Goal: Check status: Check status

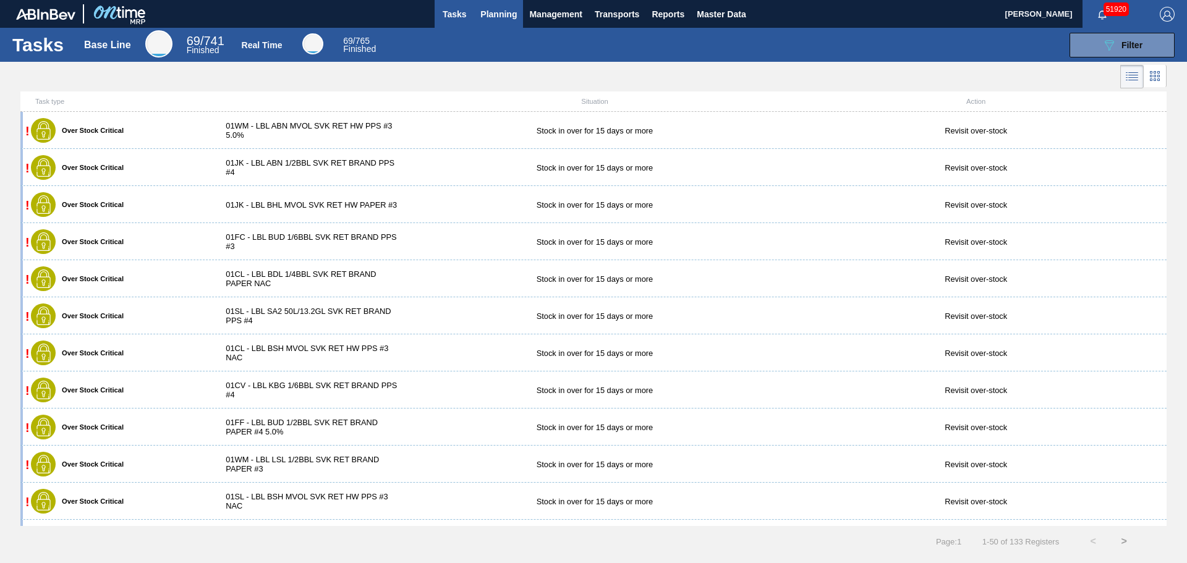
click at [500, 19] on span "Planning" at bounding box center [498, 14] width 36 height 15
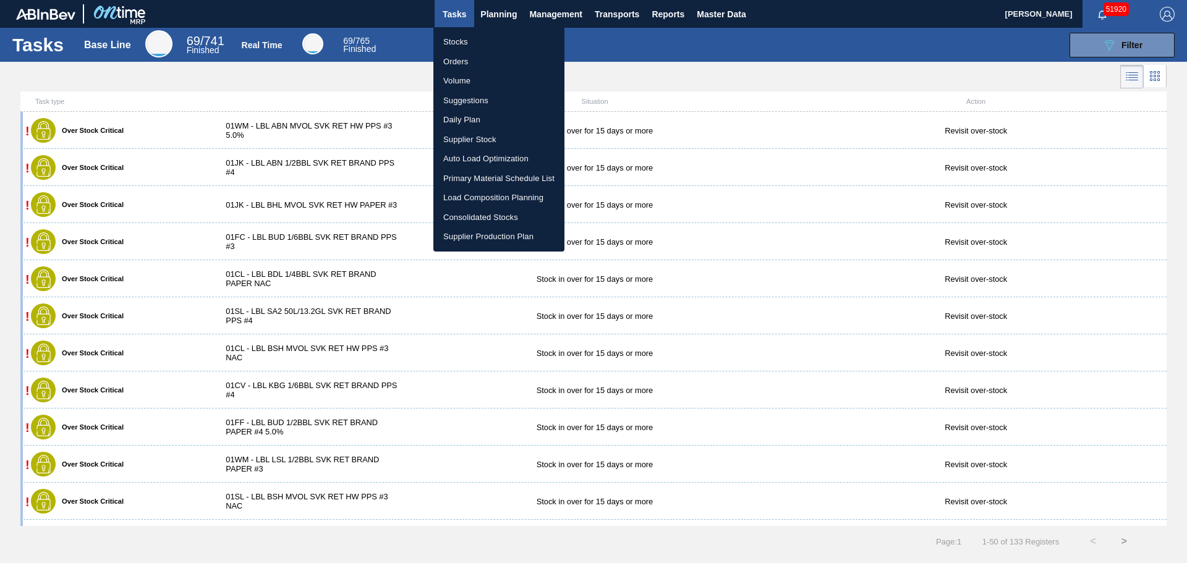
click at [459, 43] on li "Stocks" at bounding box center [498, 42] width 131 height 20
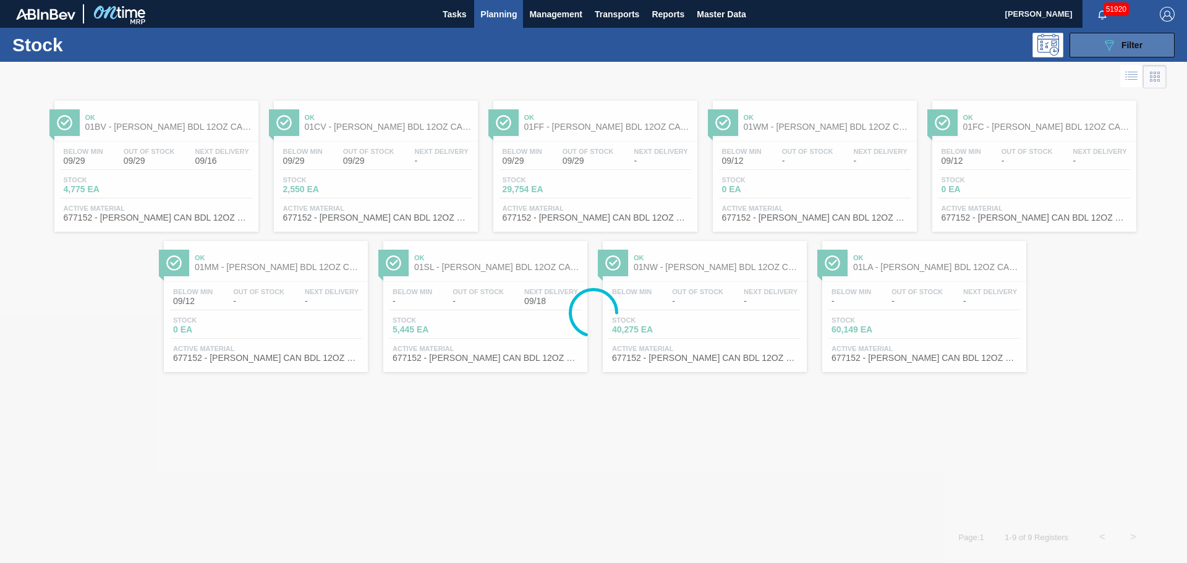
click at [1107, 50] on icon "089F7B8B-B2A5-4AFE-B5C0-19BA573D28AC" at bounding box center [1109, 45] width 15 height 15
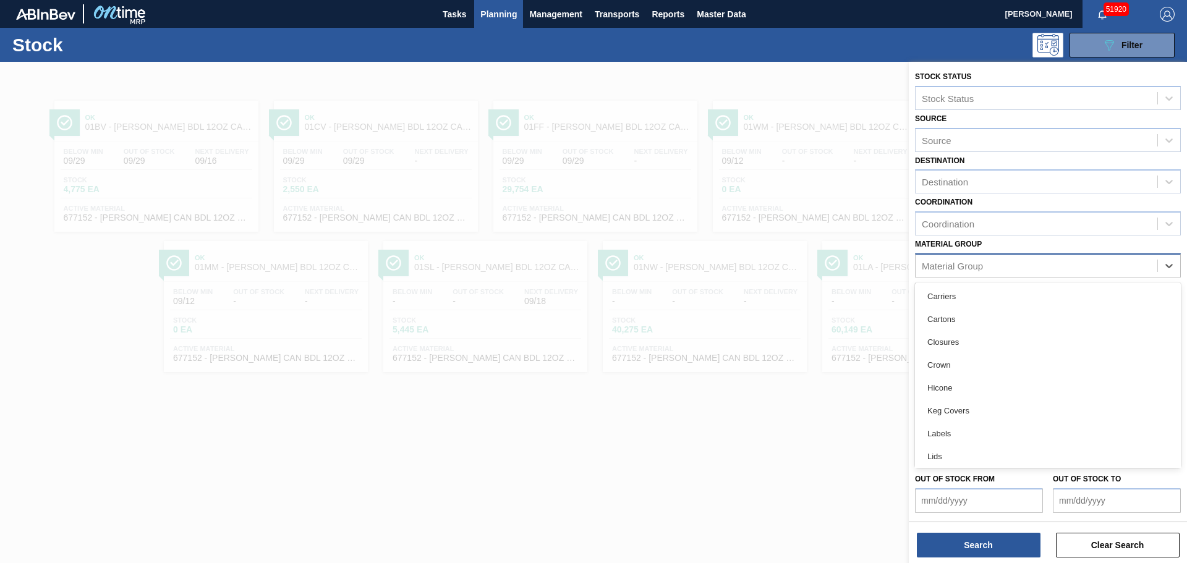
click at [1044, 267] on div "Material Group" at bounding box center [1037, 266] width 242 height 18
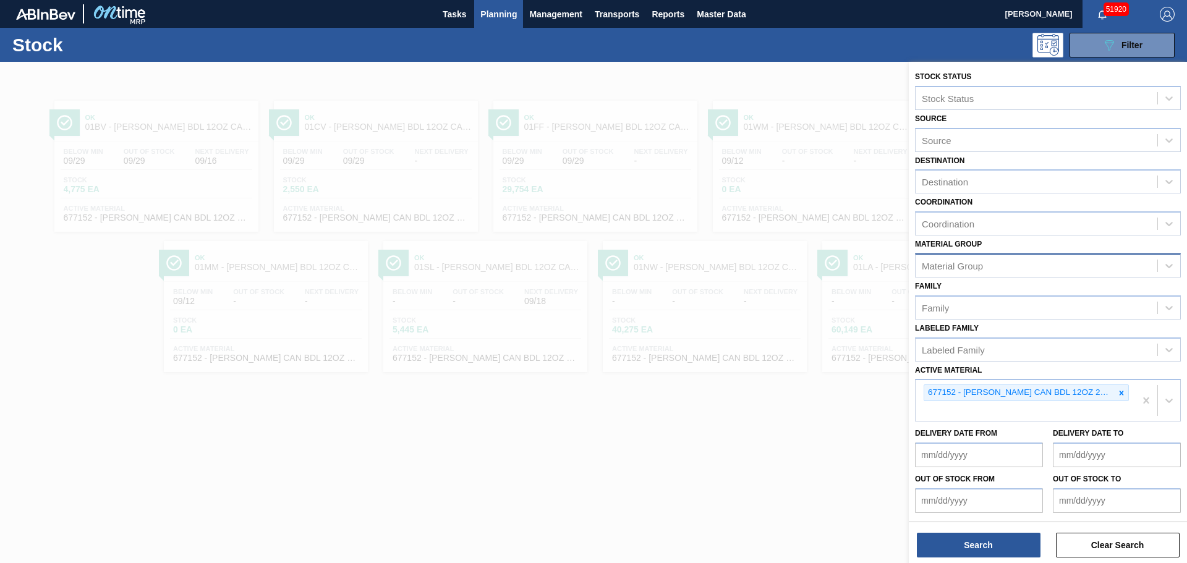
click at [996, 264] on div "Material Group" at bounding box center [1037, 266] width 242 height 18
click at [972, 256] on div "Material Group" at bounding box center [1048, 266] width 266 height 24
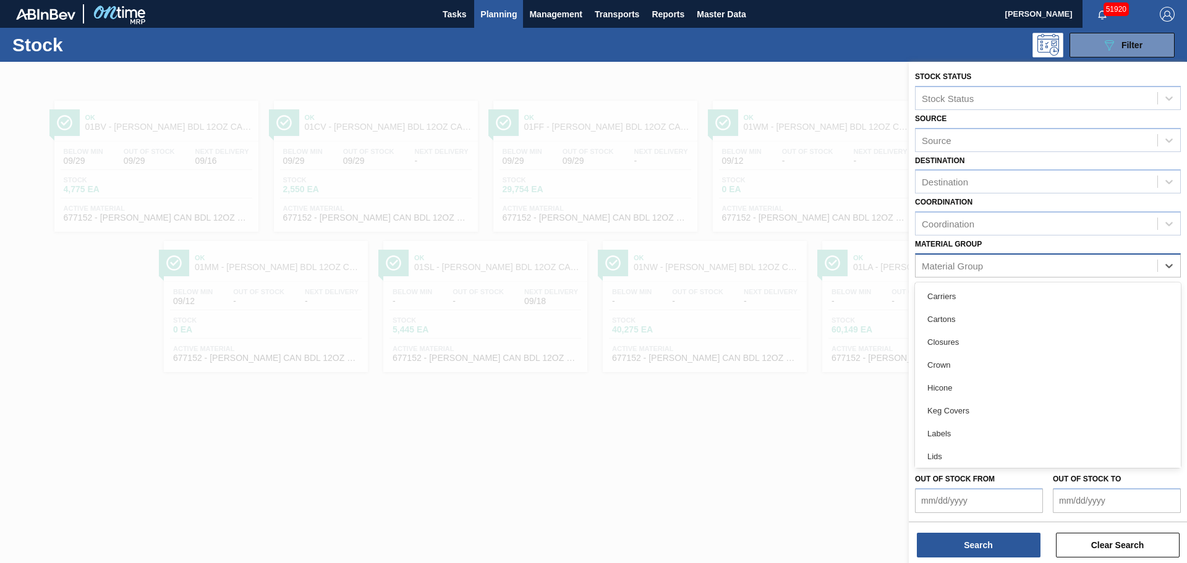
click at [996, 264] on div "Material Group" at bounding box center [1037, 266] width 242 height 18
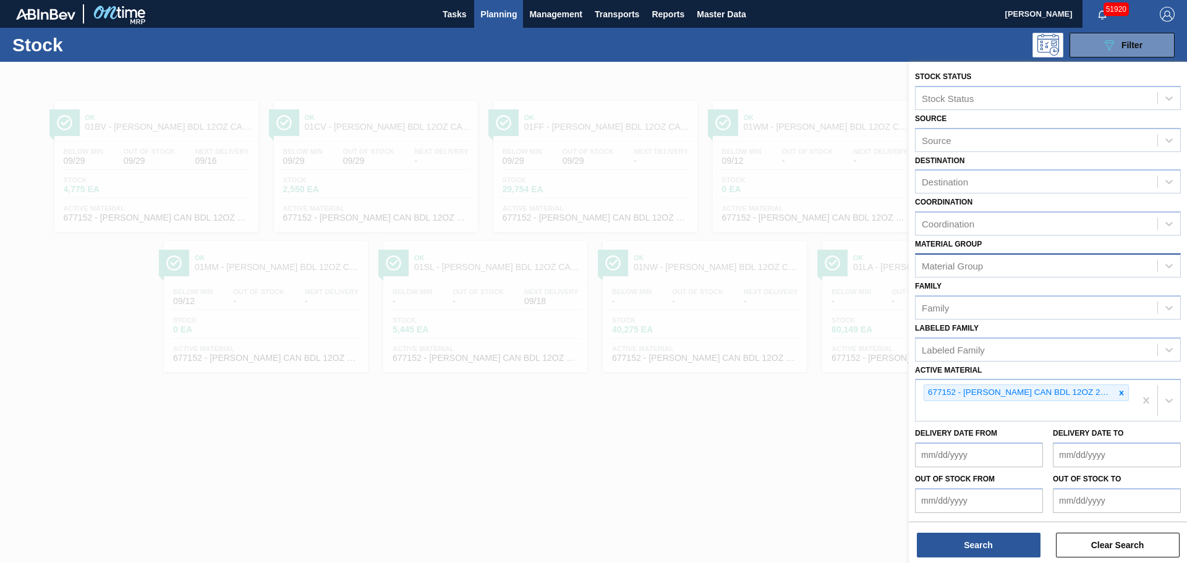
click at [954, 264] on div "Material Group" at bounding box center [952, 265] width 61 height 11
click at [1055, 260] on div "Material Group" at bounding box center [1037, 266] width 242 height 18
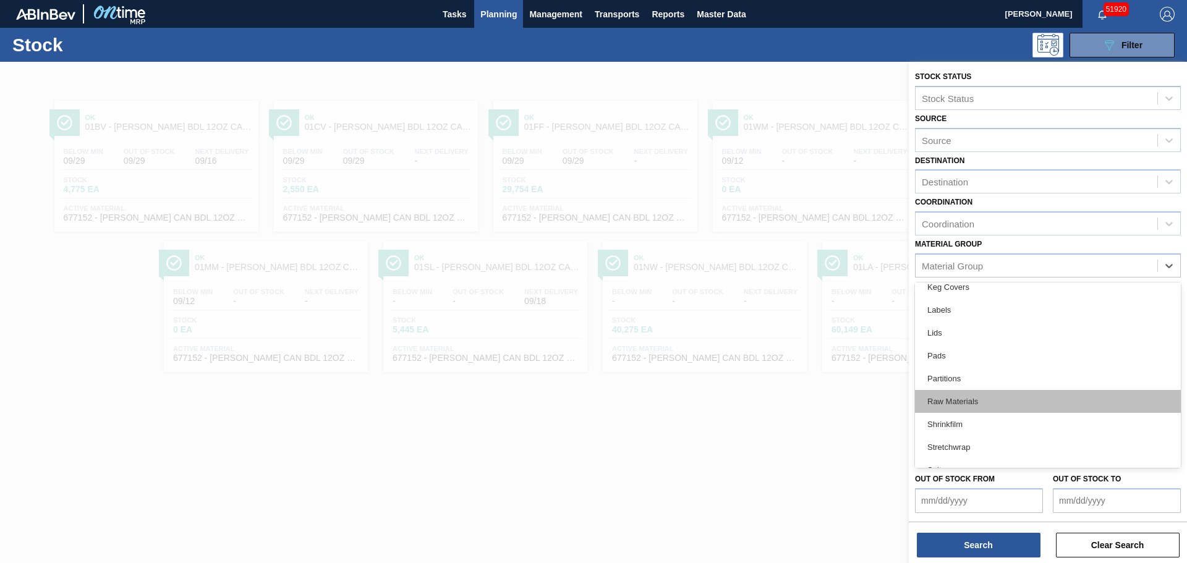
scroll to position [163, 0]
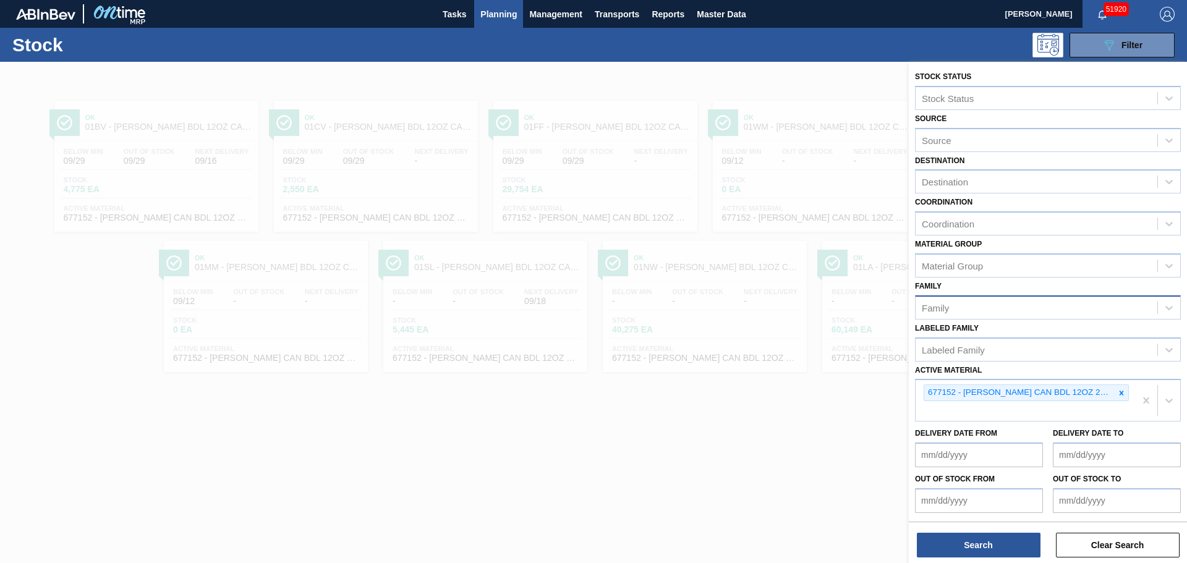
click at [978, 302] on div "Family" at bounding box center [1037, 308] width 242 height 18
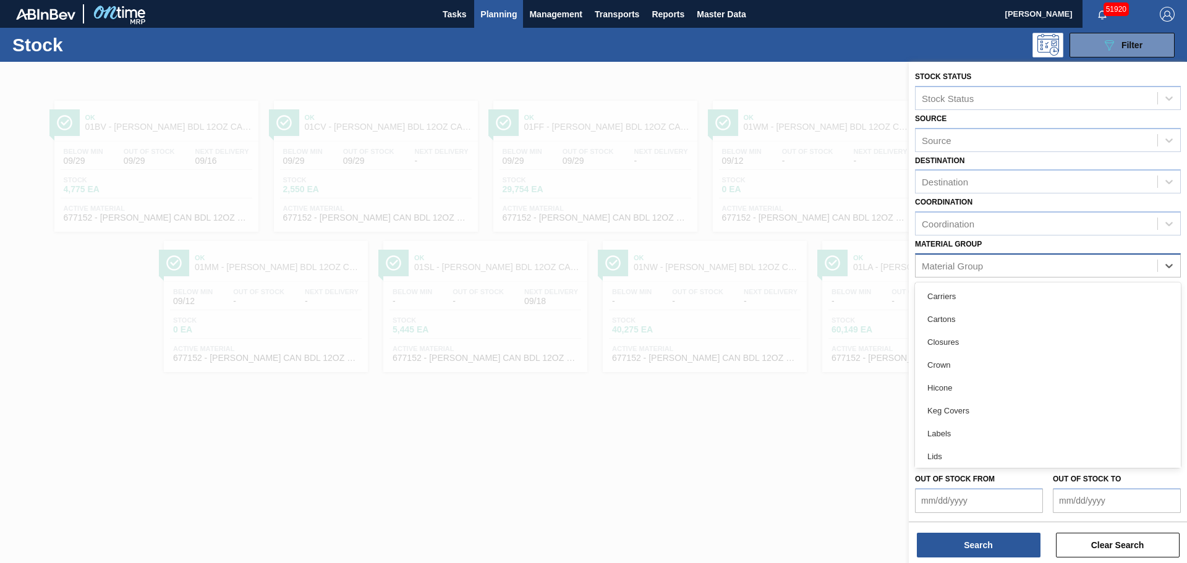
click at [970, 271] on div "Material Group" at bounding box center [952, 265] width 61 height 11
